Goal: Information Seeking & Learning: Learn about a topic

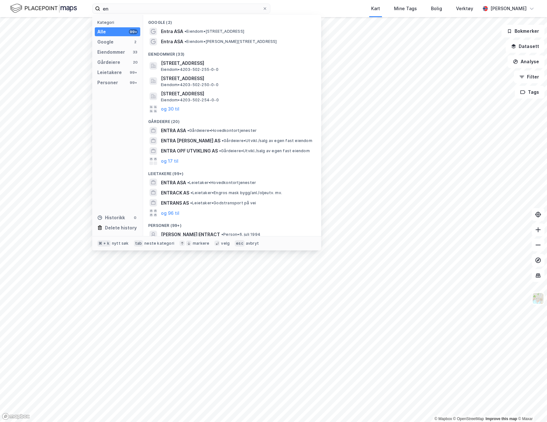
type input "e"
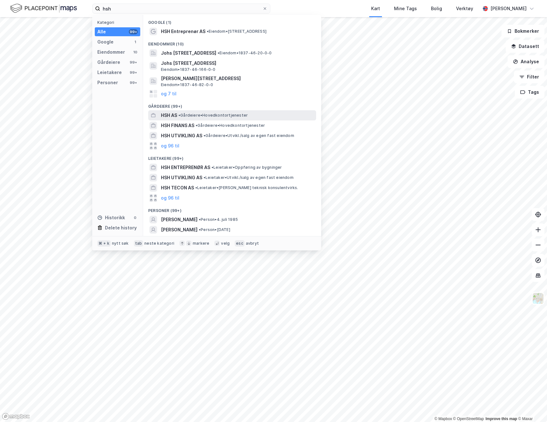
type input "hsh"
click at [172, 118] on span "HSH AS" at bounding box center [169, 116] width 16 height 8
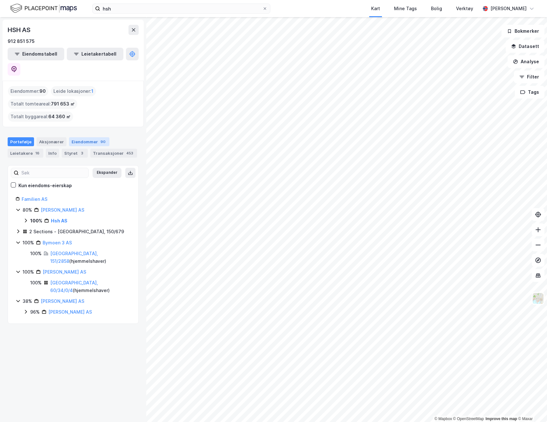
click at [87, 137] on div "Eiendommer 90" at bounding box center [89, 141] width 40 height 9
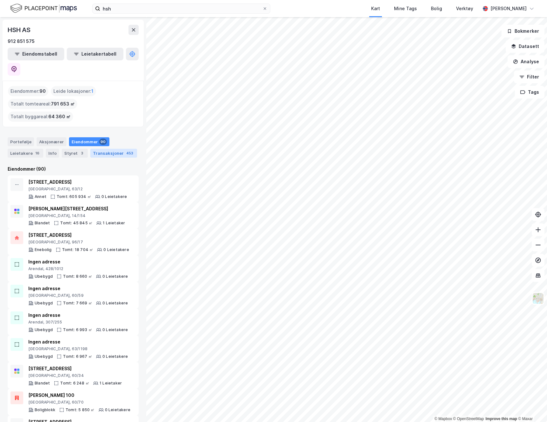
click at [113, 149] on div "Transaksjoner 453" at bounding box center [113, 153] width 47 height 9
